Goal: Task Accomplishment & Management: Use online tool/utility

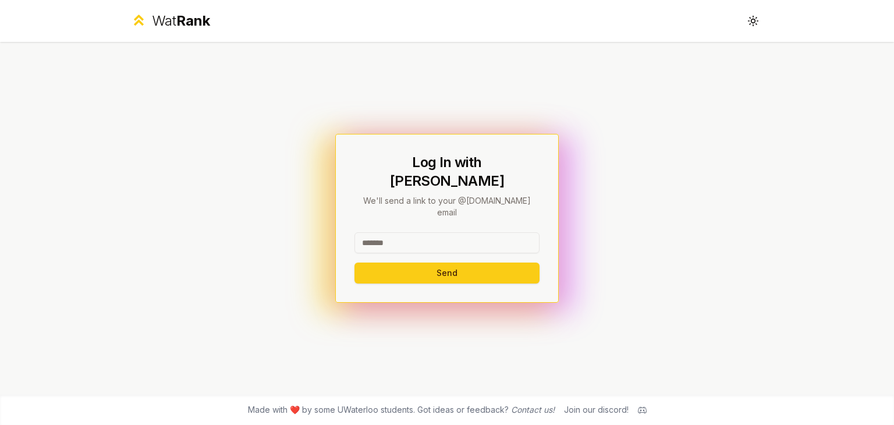
click at [403, 232] on input at bounding box center [446, 242] width 185 height 21
click at [354, 262] on button "Send" at bounding box center [446, 272] width 185 height 21
type input "********"
click at [354, 262] on button "Send" at bounding box center [446, 272] width 185 height 21
click at [397, 232] on input at bounding box center [446, 242] width 185 height 21
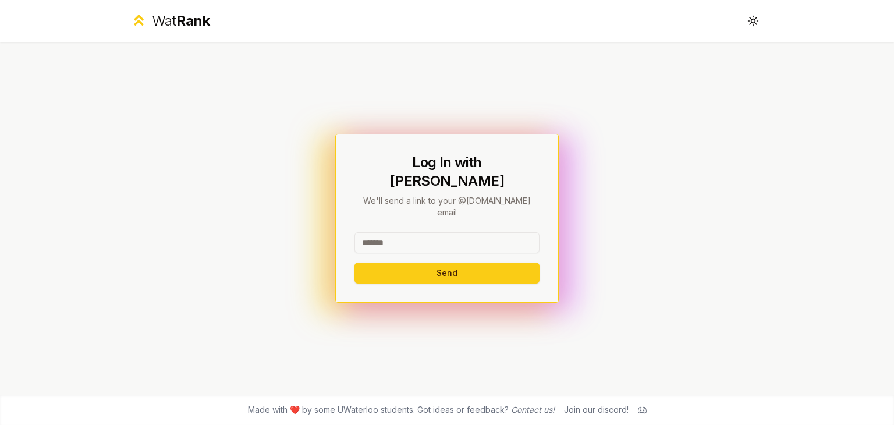
click at [396, 232] on input at bounding box center [446, 242] width 185 height 21
type input "********"
click at [354, 262] on button "Send" at bounding box center [446, 272] width 185 height 21
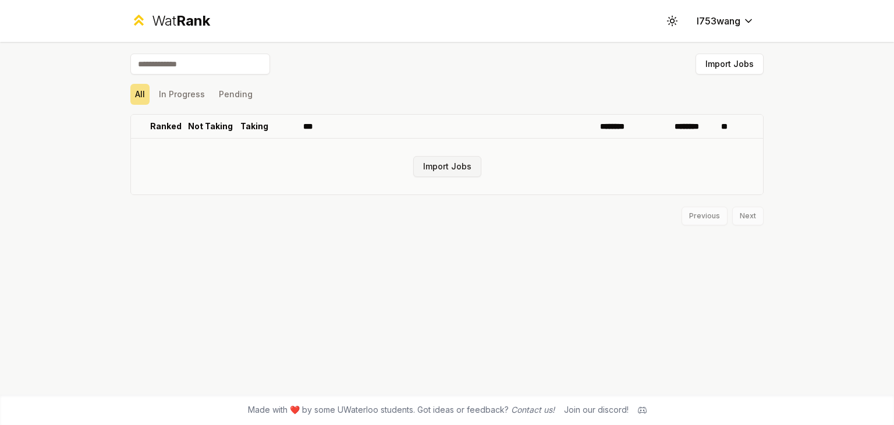
click at [440, 168] on button "Import Jobs" at bounding box center [447, 166] width 68 height 21
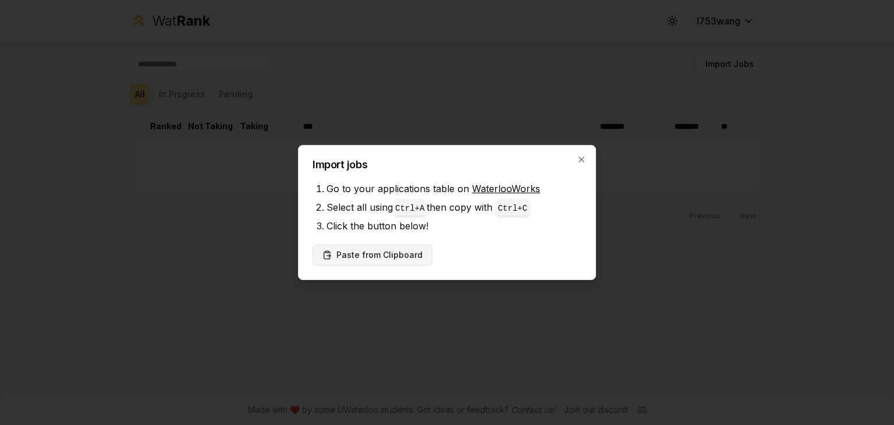
click at [403, 251] on button "Paste from Clipboard" at bounding box center [372, 254] width 120 height 21
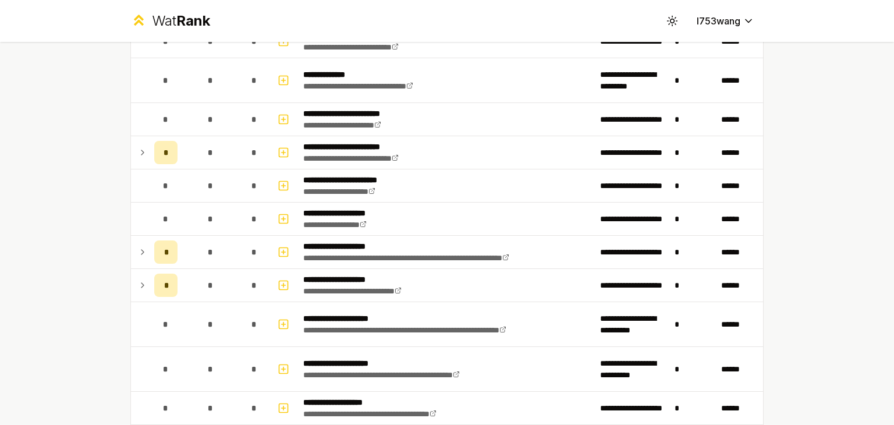
scroll to position [1329, 0]
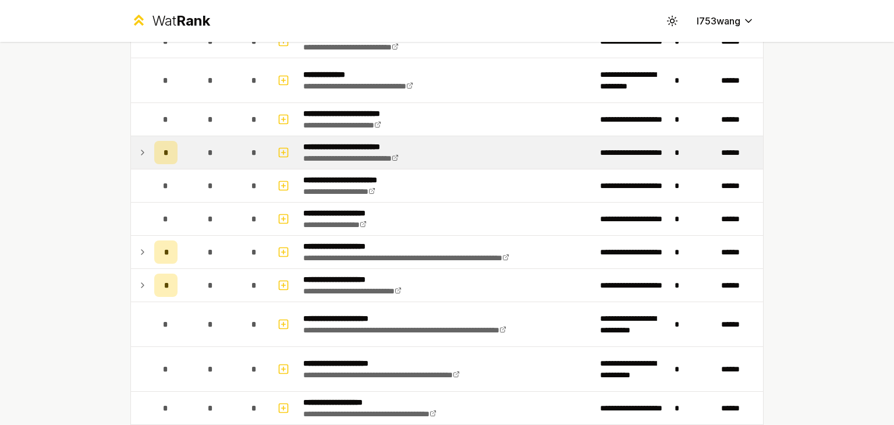
click at [142, 147] on icon at bounding box center [142, 152] width 9 height 14
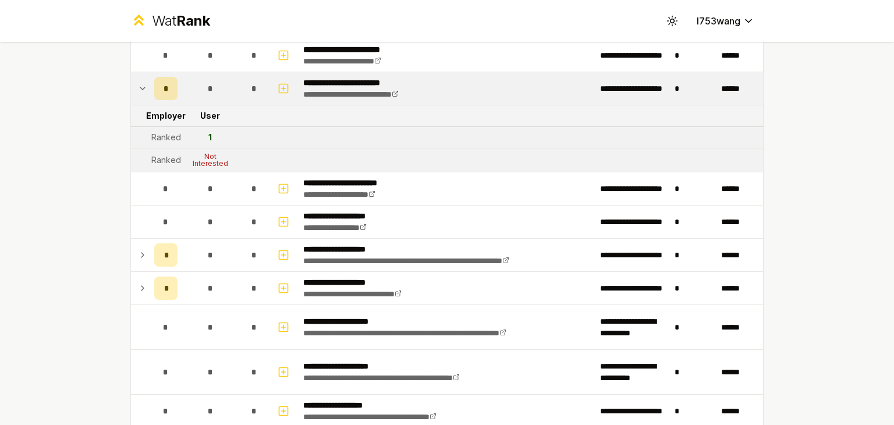
scroll to position [1394, 0]
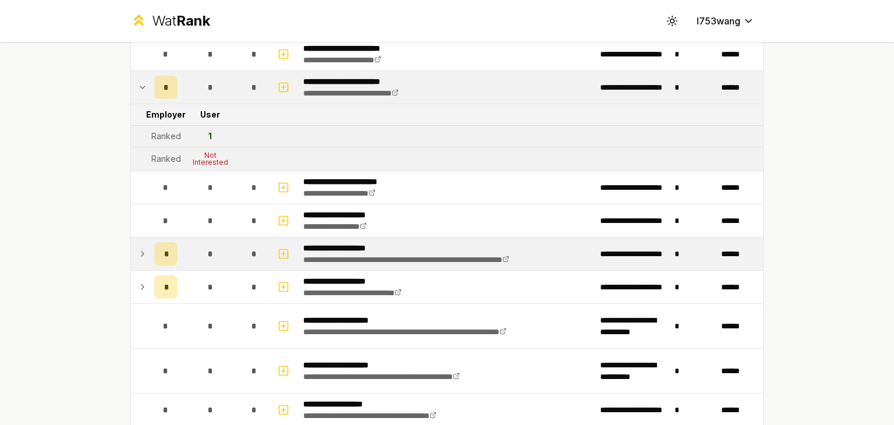
click at [138, 252] on icon at bounding box center [142, 254] width 9 height 14
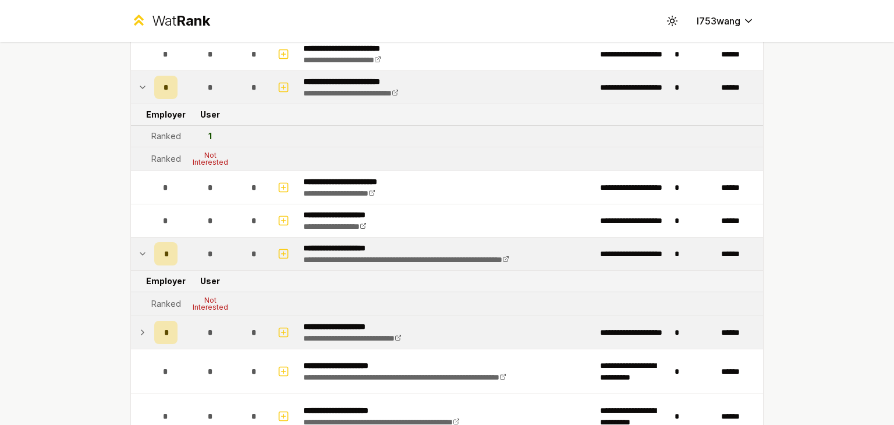
click at [138, 325] on icon at bounding box center [142, 332] width 9 height 14
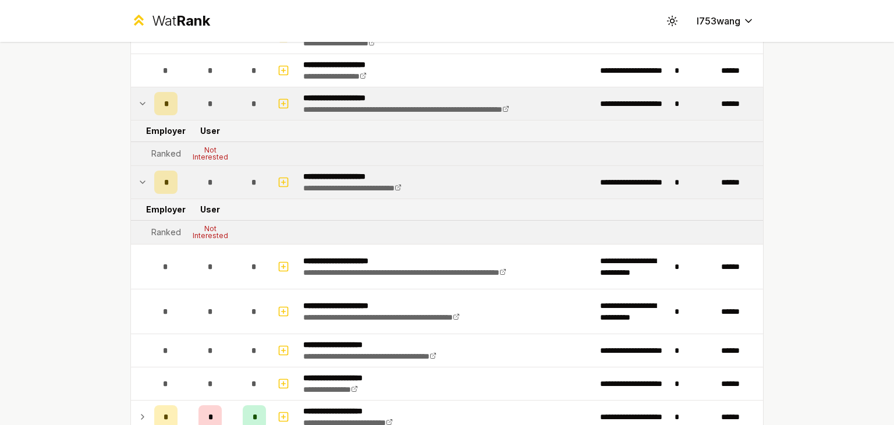
scroll to position [1652, 0]
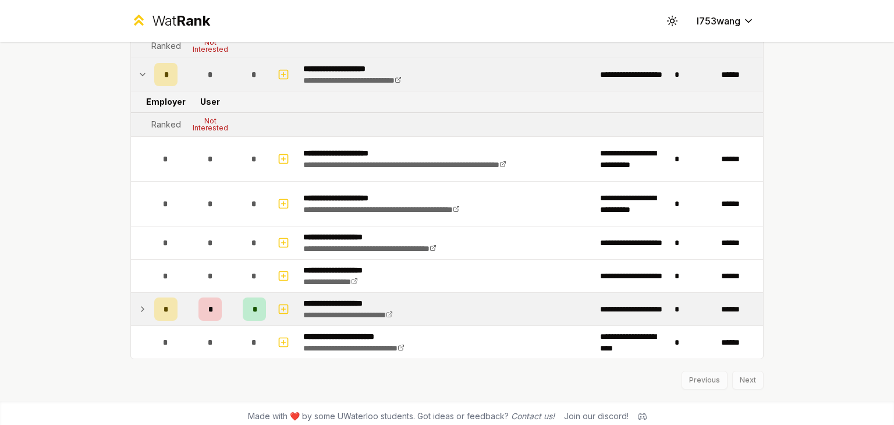
click at [140, 302] on icon at bounding box center [142, 309] width 9 height 14
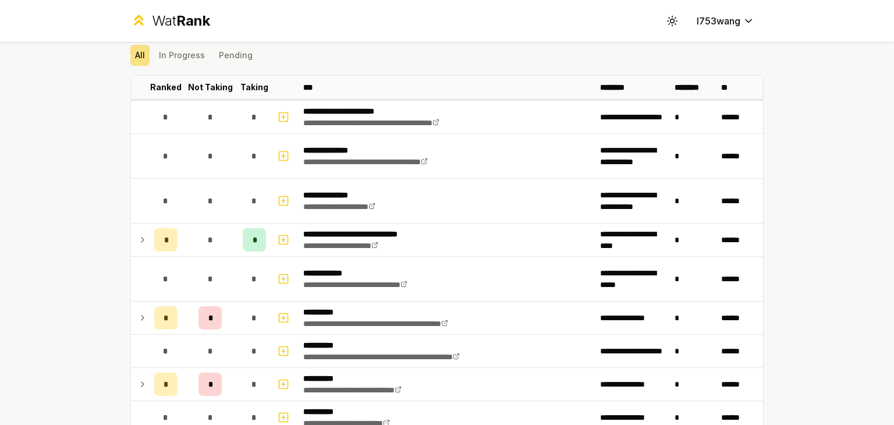
scroll to position [38, 0]
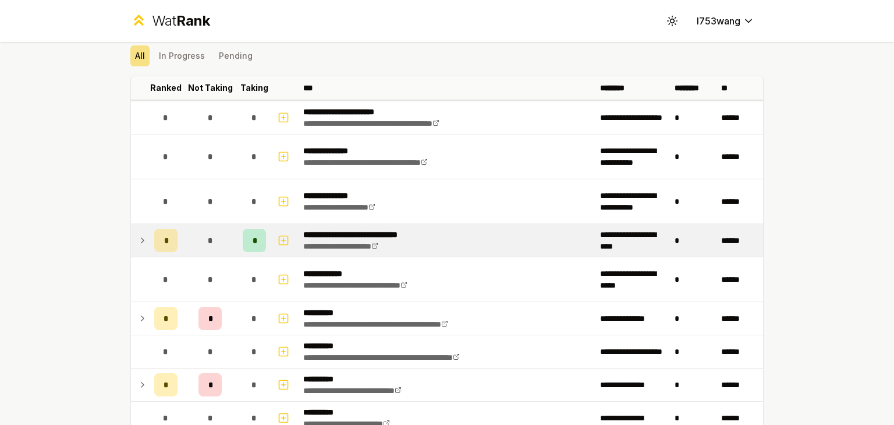
click at [140, 236] on icon at bounding box center [142, 240] width 9 height 14
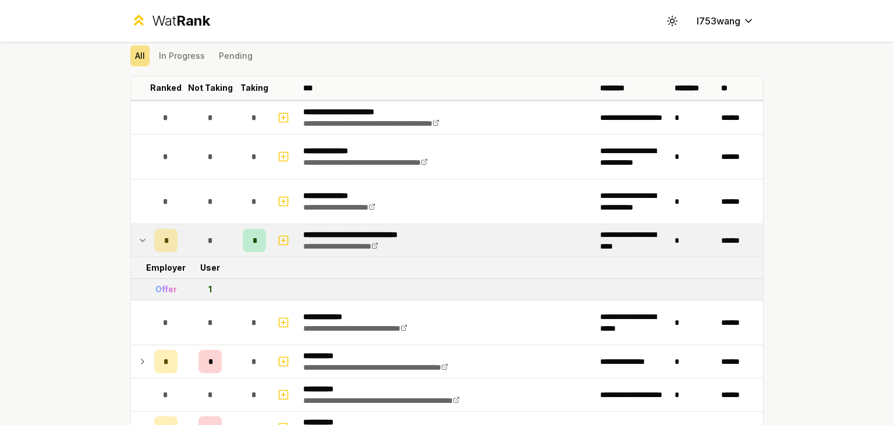
click at [140, 236] on icon at bounding box center [142, 240] width 9 height 14
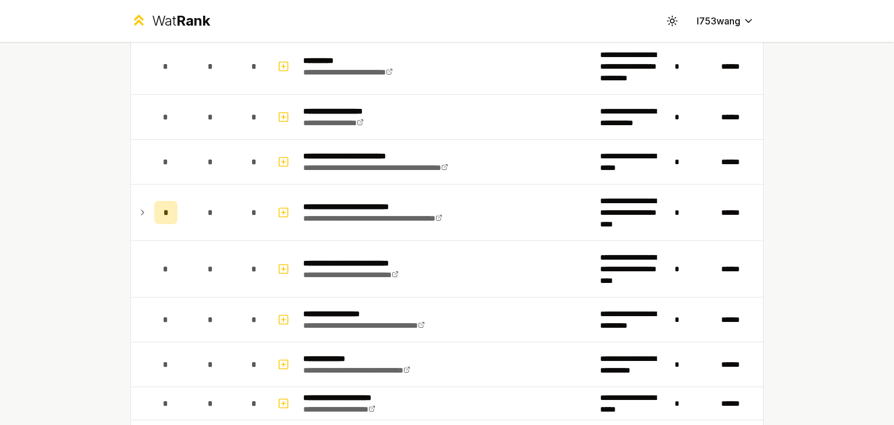
scroll to position [656, 0]
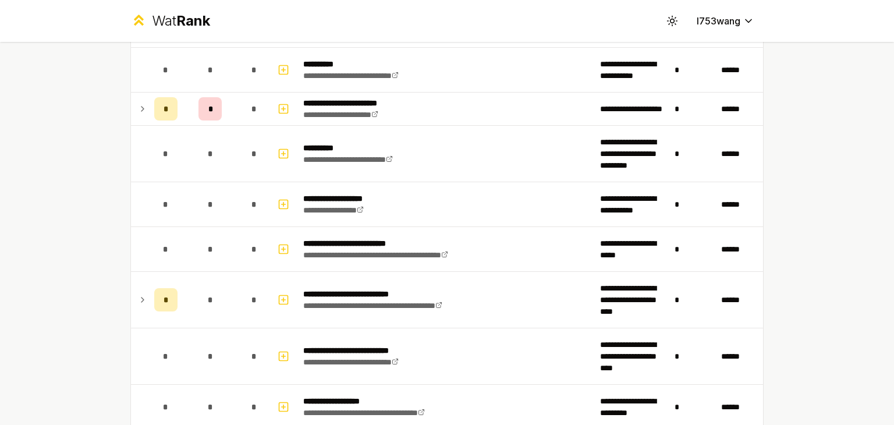
scroll to position [570, 0]
